Goal: Understand process/instructions

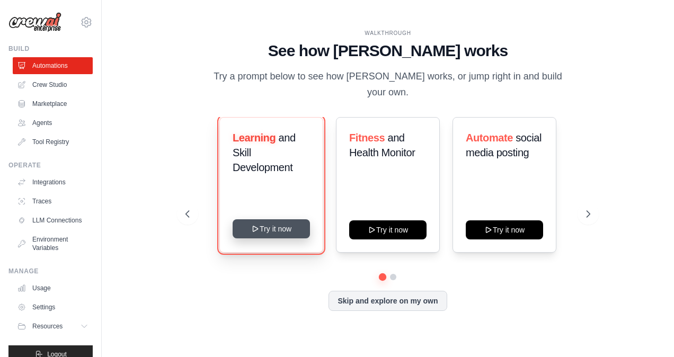
click at [257, 225] on icon at bounding box center [255, 229] width 8 height 8
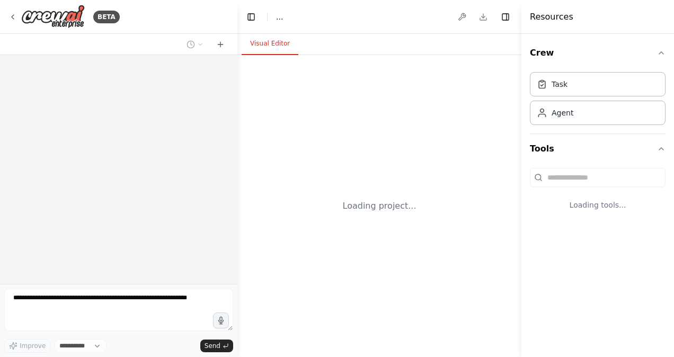
select select "****"
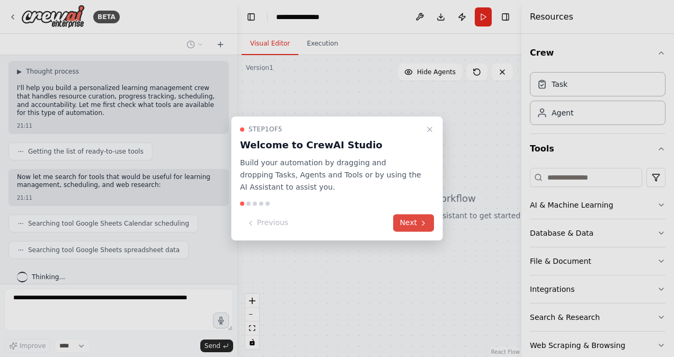
scroll to position [91, 0]
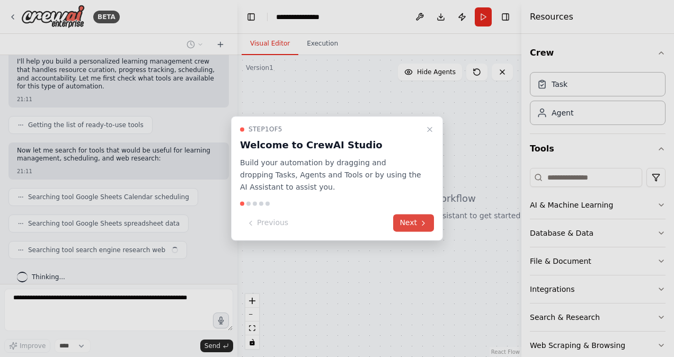
click at [425, 221] on icon at bounding box center [423, 223] width 8 height 8
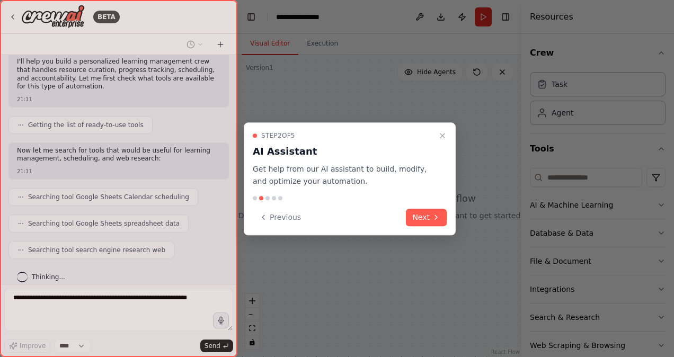
click at [425, 221] on button "Next" at bounding box center [426, 217] width 41 height 17
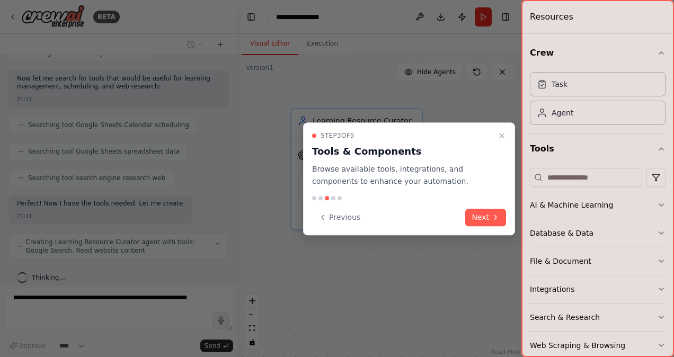
scroll to position [171, 0]
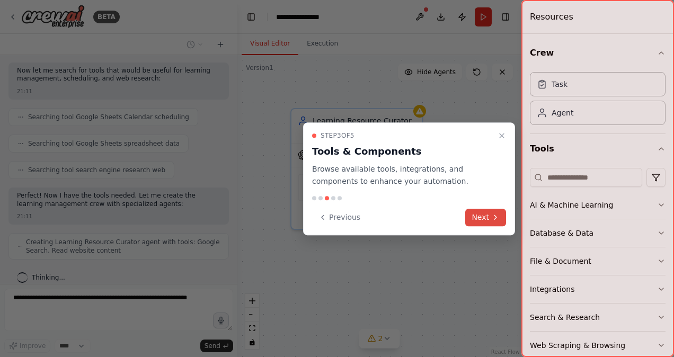
click at [481, 216] on button "Next" at bounding box center [485, 217] width 41 height 17
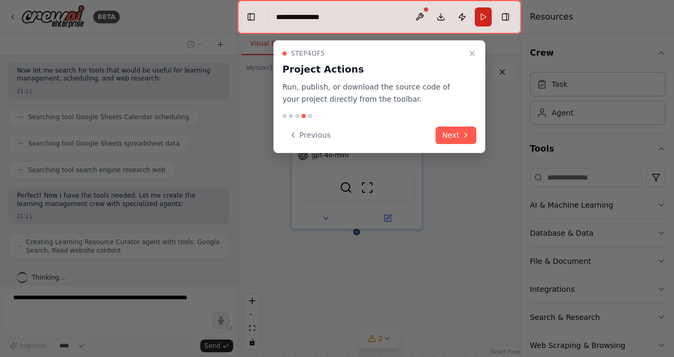
scroll to position [205, 0]
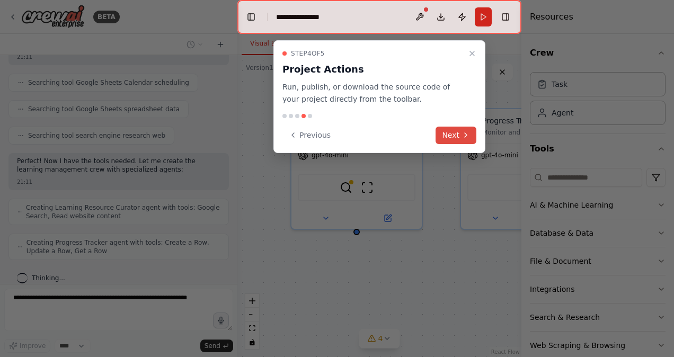
click at [452, 131] on button "Next" at bounding box center [455, 135] width 41 height 17
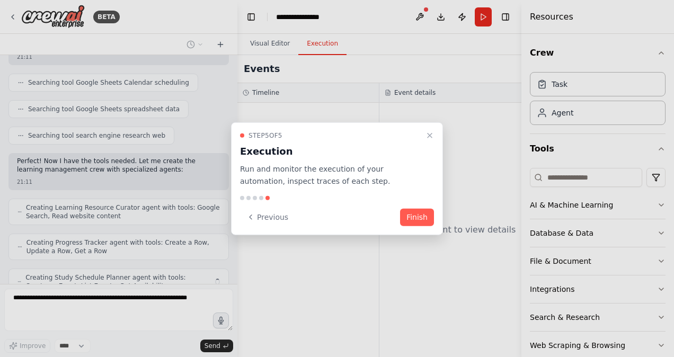
scroll to position [240, 0]
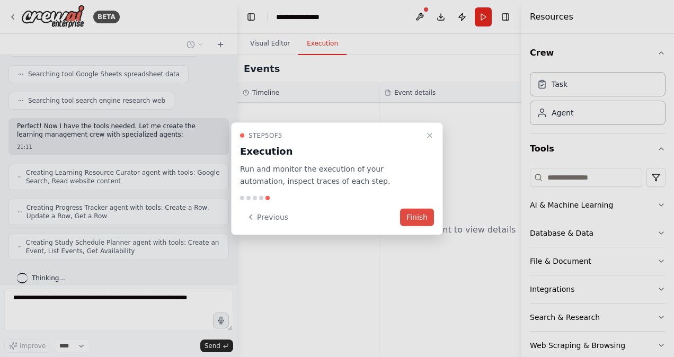
click at [428, 212] on button "Finish" at bounding box center [417, 216] width 34 height 17
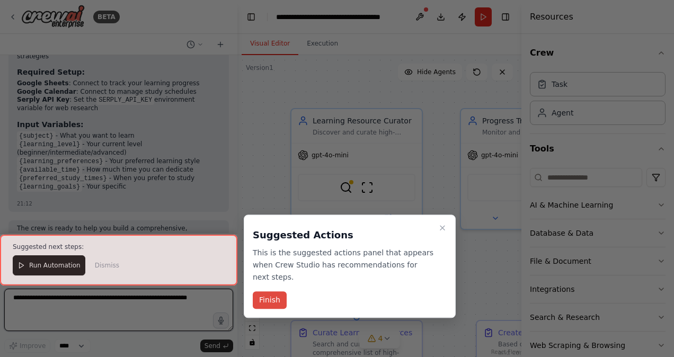
scroll to position [1087, 0]
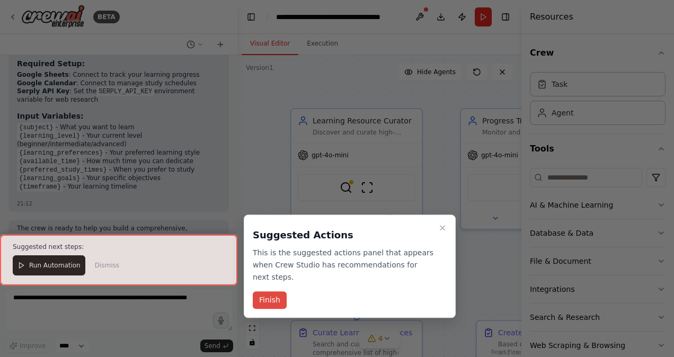
click at [260, 292] on button "Finish" at bounding box center [270, 300] width 34 height 17
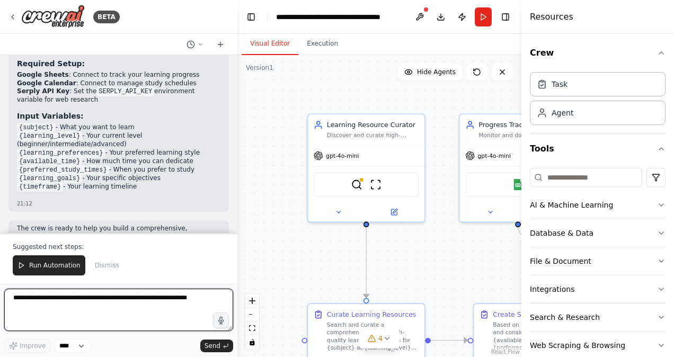
click at [107, 309] on textarea at bounding box center [118, 310] width 229 height 42
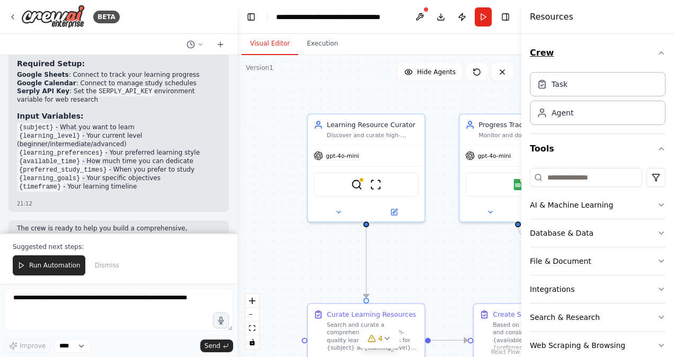
click at [657, 53] on icon "button" at bounding box center [661, 53] width 8 height 8
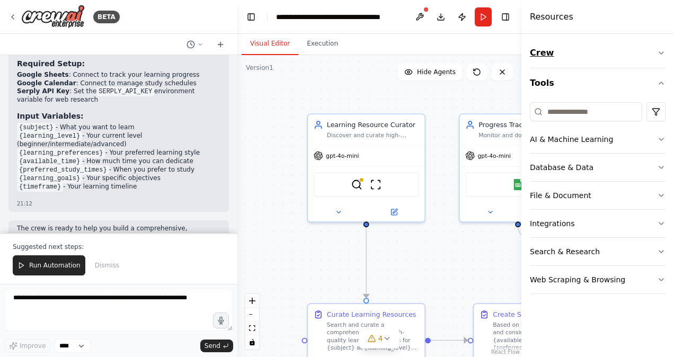
click at [652, 53] on button "Crew" at bounding box center [598, 53] width 136 height 30
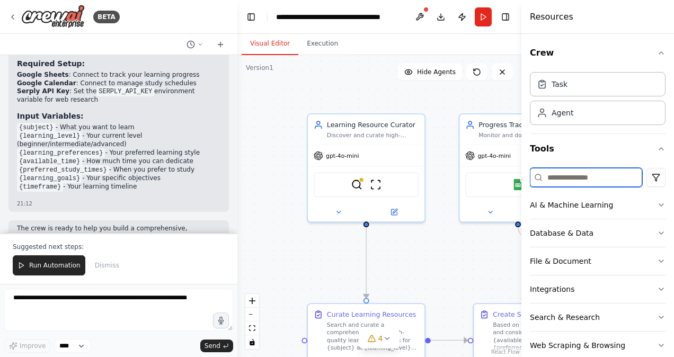
click at [602, 178] on input at bounding box center [586, 177] width 112 height 19
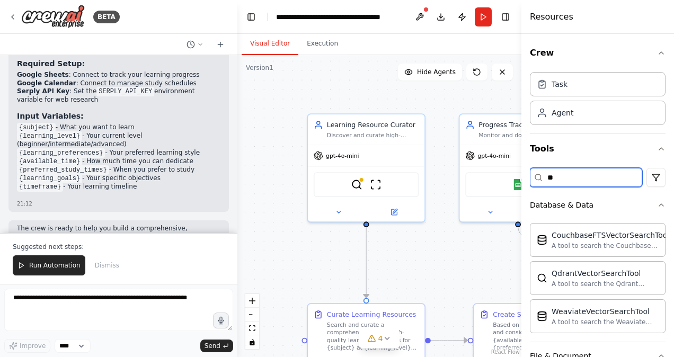
type input "*"
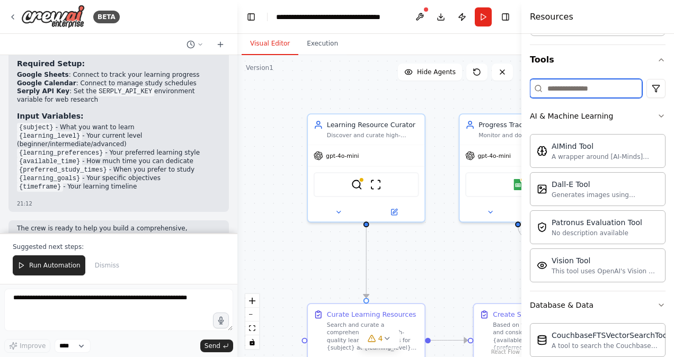
scroll to position [17, 0]
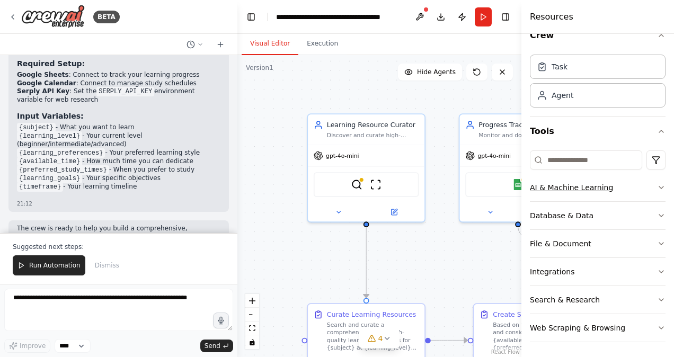
click at [657, 187] on icon "button" at bounding box center [661, 187] width 8 height 8
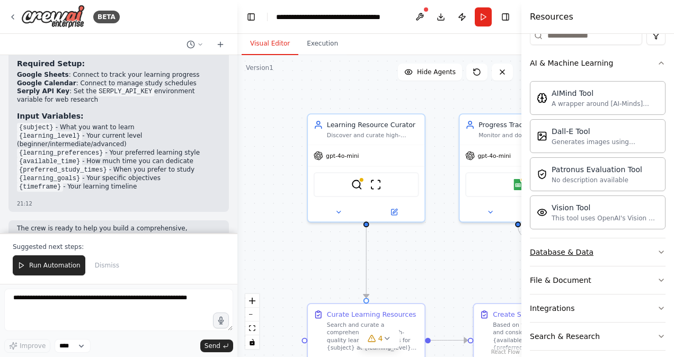
scroll to position [177, 0]
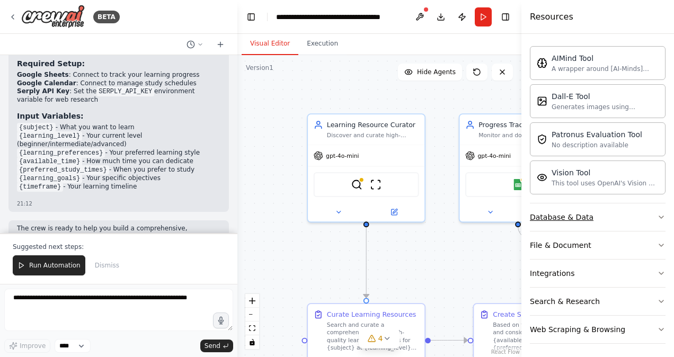
click at [657, 213] on icon "button" at bounding box center [661, 217] width 8 height 8
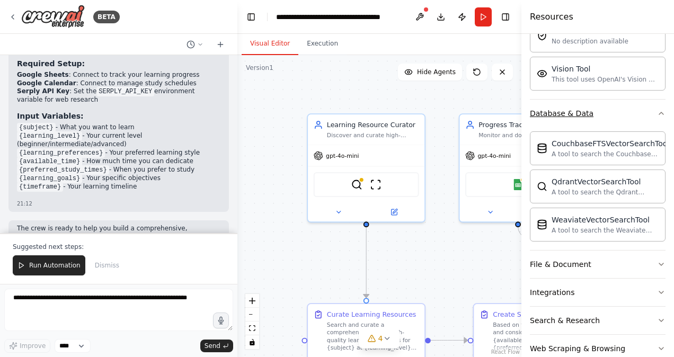
scroll to position [299, 0]
